Goal: Entertainment & Leisure: Browse casually

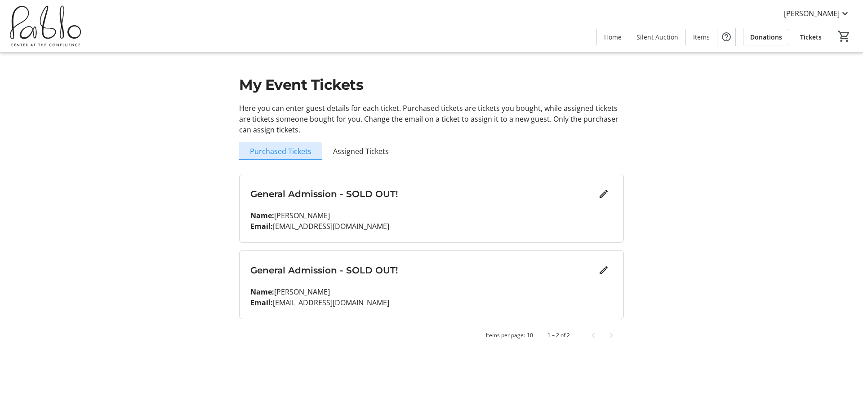
click at [274, 153] on span "Purchased Tickets" at bounding box center [281, 151] width 62 height 7
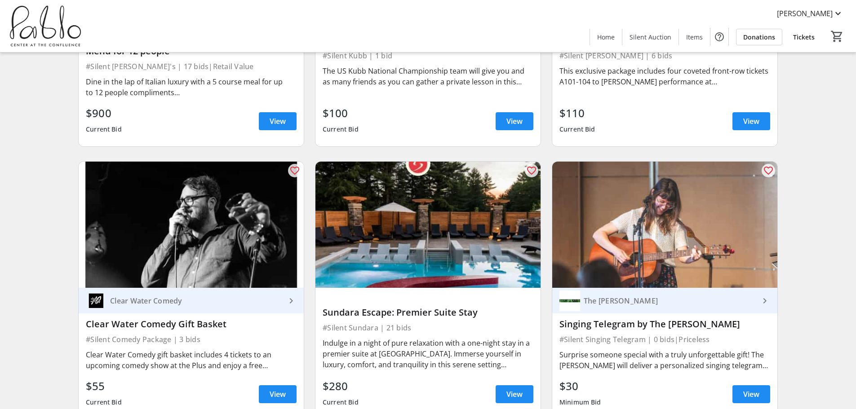
scroll to position [584, 0]
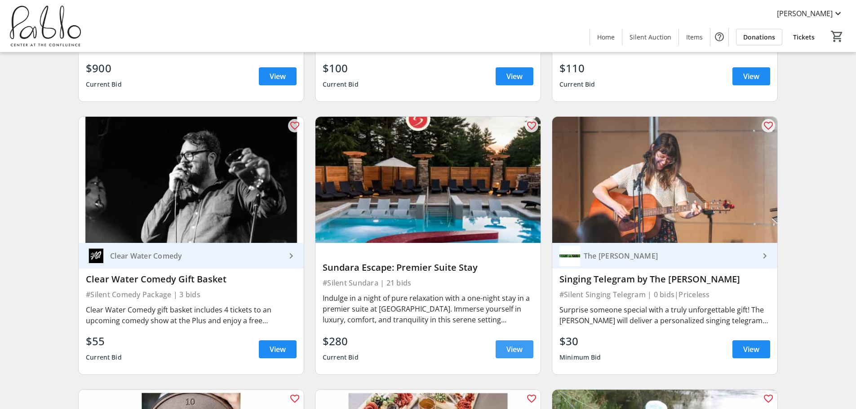
click at [513, 345] on span "View" at bounding box center [514, 349] width 16 height 11
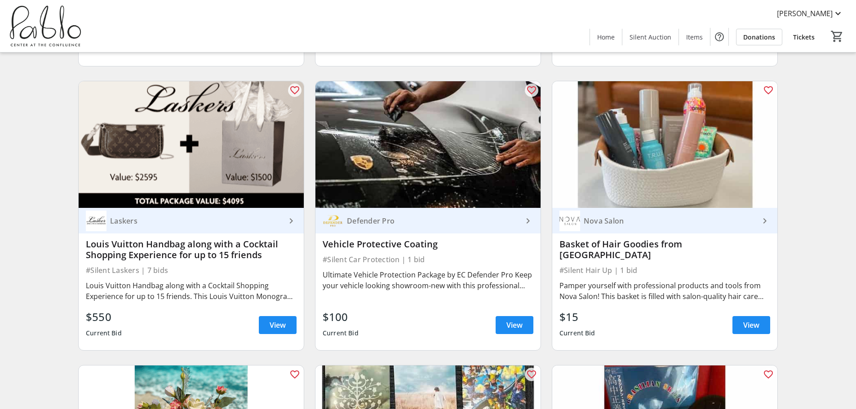
scroll to position [2022, 0]
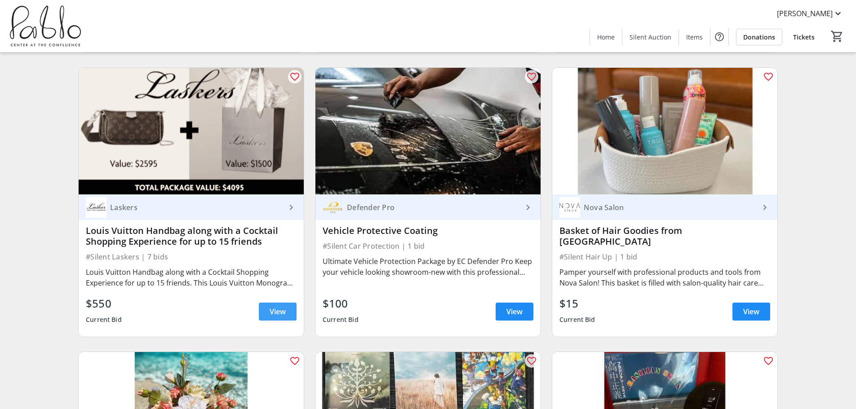
click at [273, 306] on span "View" at bounding box center [278, 311] width 16 height 11
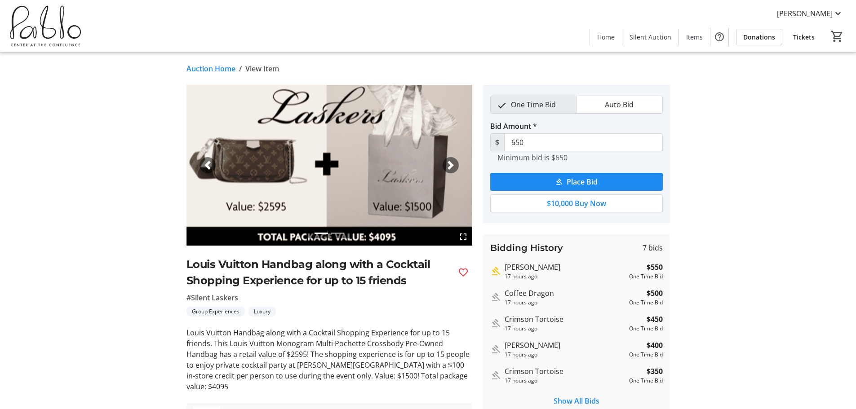
click at [445, 164] on div "Next" at bounding box center [450, 165] width 16 height 16
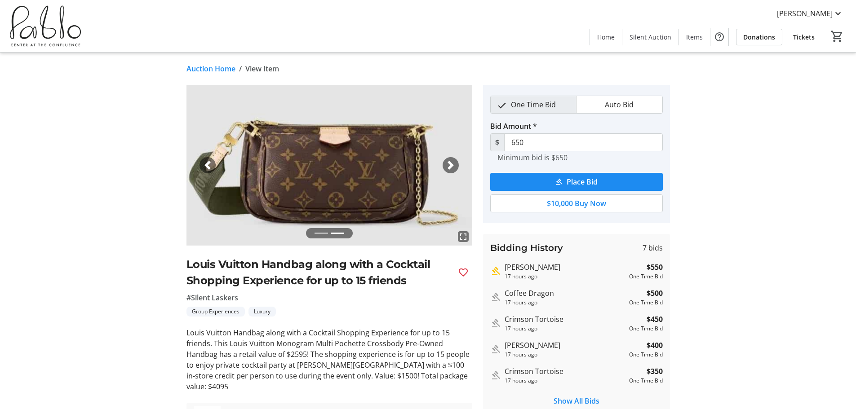
click at [445, 164] on div "Next" at bounding box center [450, 165] width 16 height 16
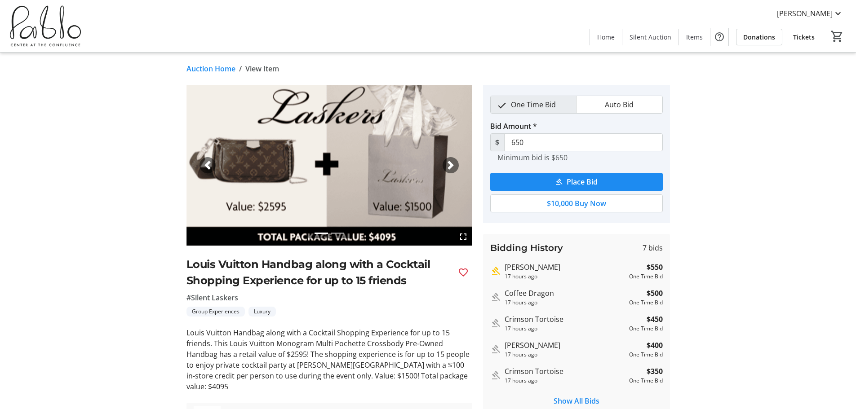
click at [445, 164] on div "Next" at bounding box center [450, 165] width 16 height 16
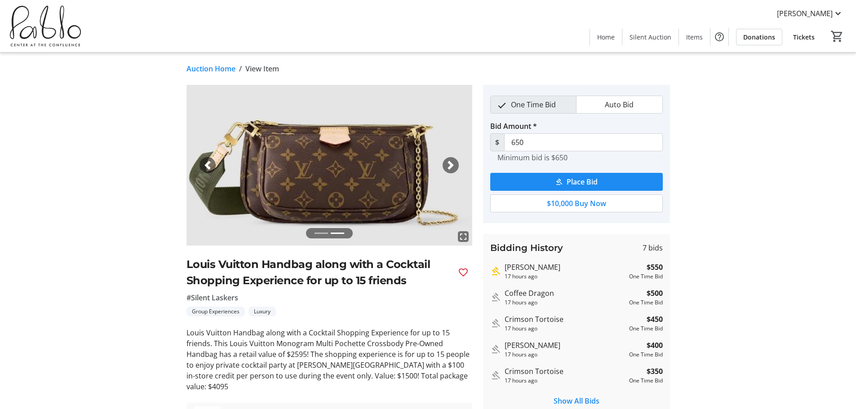
click at [445, 164] on div "Next" at bounding box center [450, 165] width 16 height 16
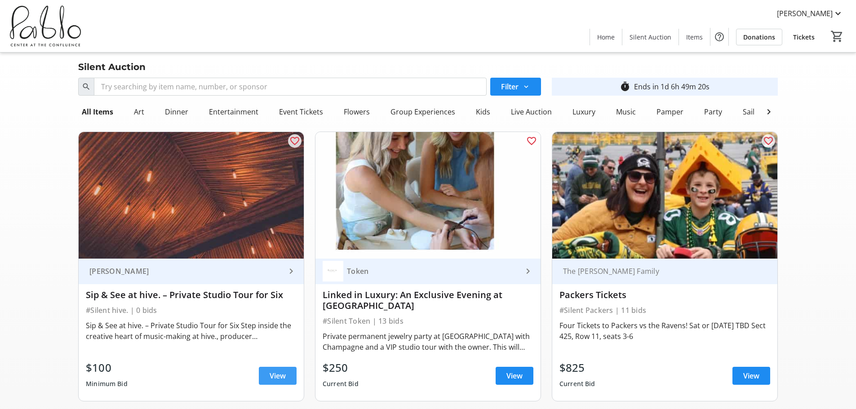
click at [279, 371] on span "View" at bounding box center [278, 376] width 16 height 11
